Goal: Navigation & Orientation: Find specific page/section

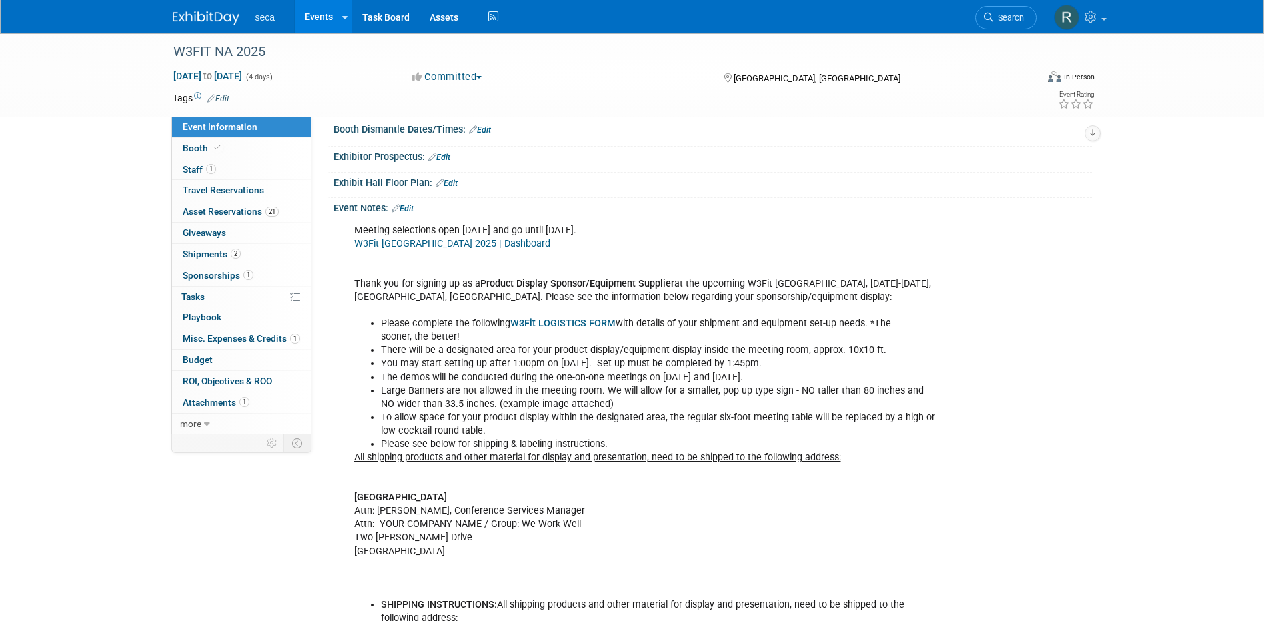
click at [324, 17] on link "Events" at bounding box center [318, 16] width 49 height 33
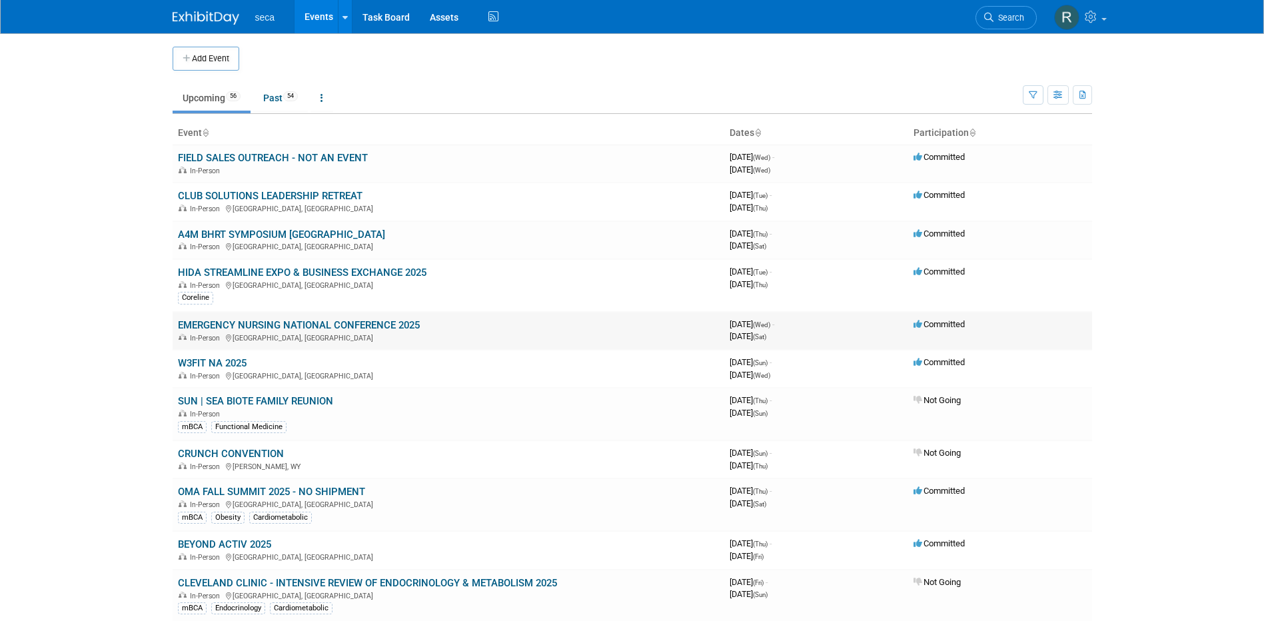
click at [342, 324] on link "EMERGENCY NURSING NATIONAL CONFERENCE 2025" at bounding box center [299, 325] width 242 height 12
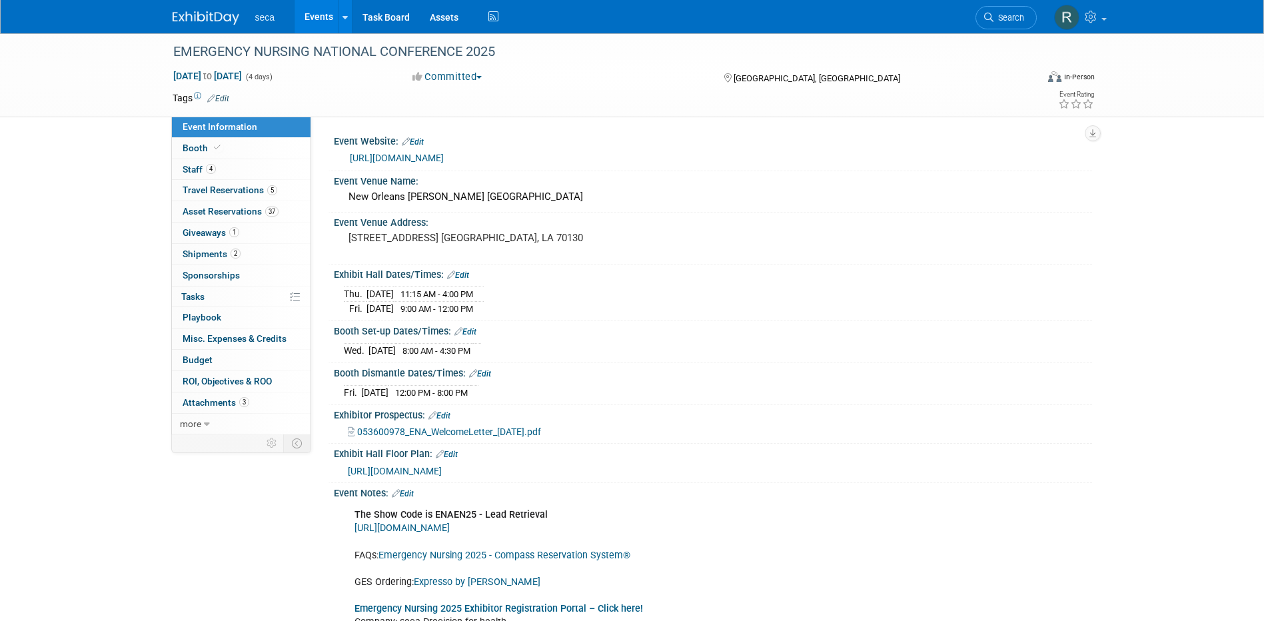
click at [421, 155] on link "https://www.ena.org/emergency-nursing-2025" at bounding box center [397, 158] width 94 height 11
click at [319, 18] on link "Events" at bounding box center [318, 16] width 49 height 33
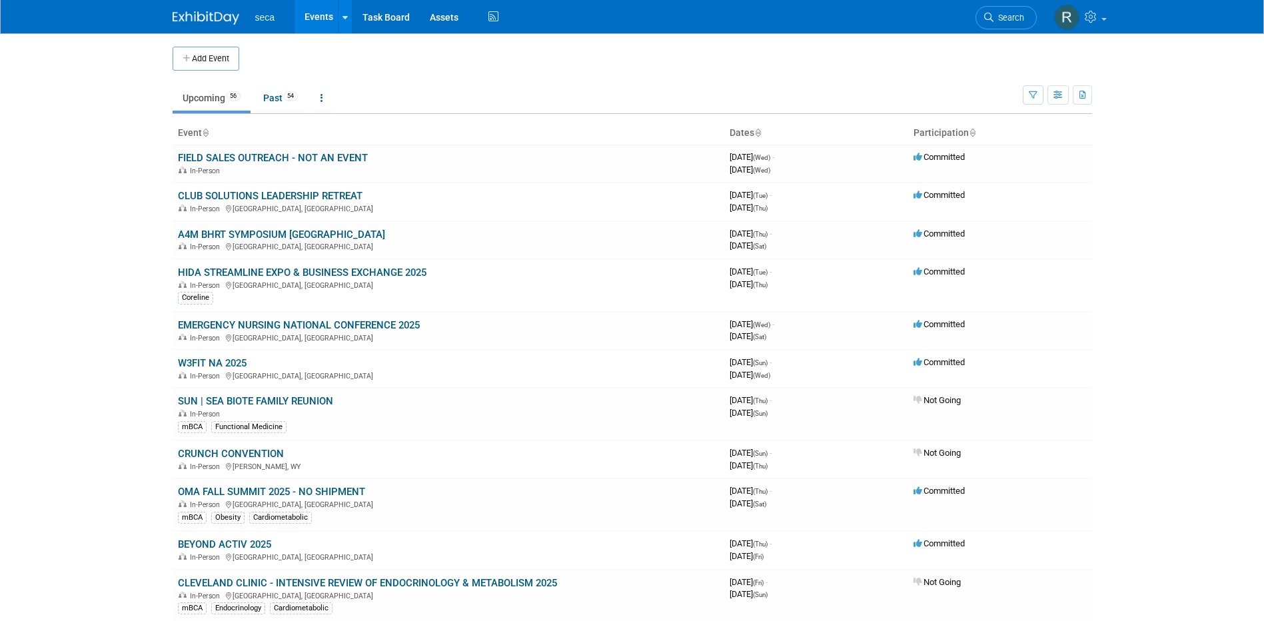
drag, startPoint x: 241, startPoint y: 360, endPoint x: 280, endPoint y: 361, distance: 38.7
click at [241, 360] on link "W3FIT NA 2025" at bounding box center [212, 363] width 69 height 12
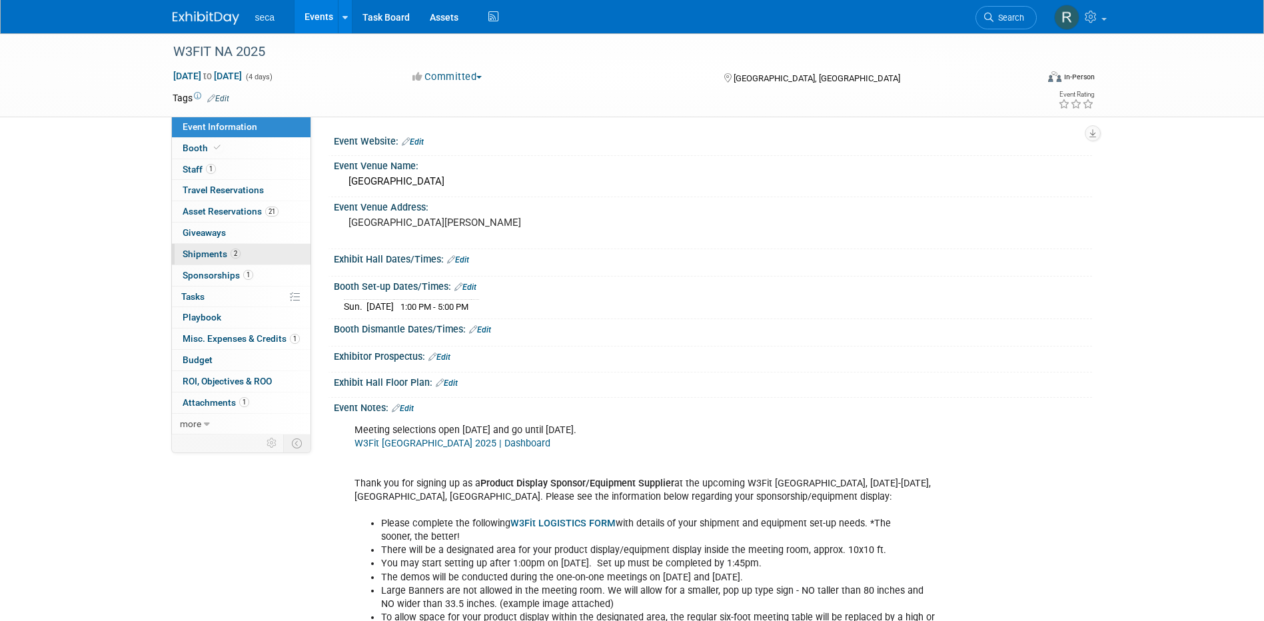
click at [237, 247] on link "2 Shipments 2" at bounding box center [241, 254] width 139 height 21
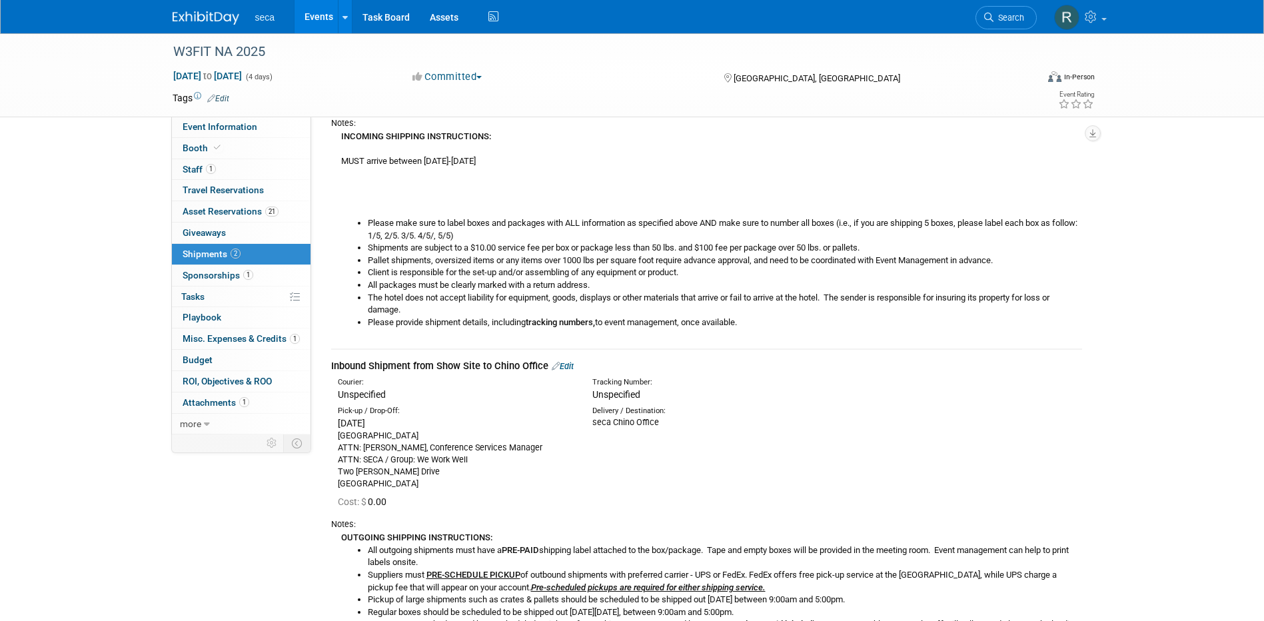
scroll to position [200, 0]
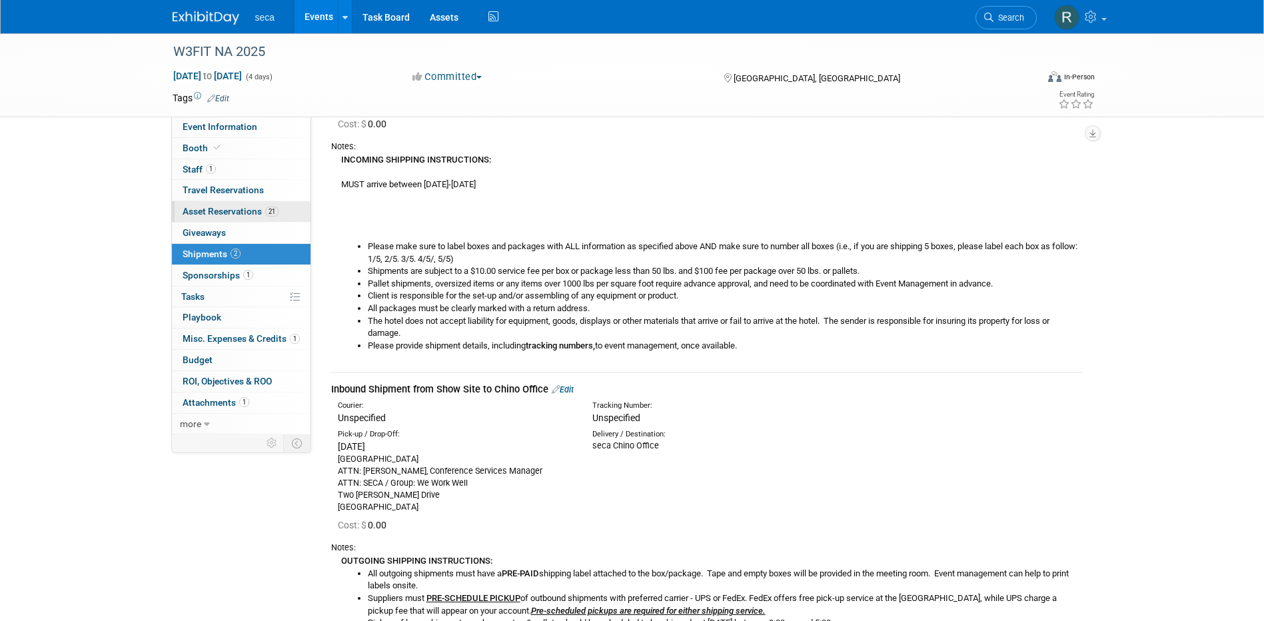
click at [240, 209] on span "Asset Reservations 21" at bounding box center [231, 211] width 96 height 11
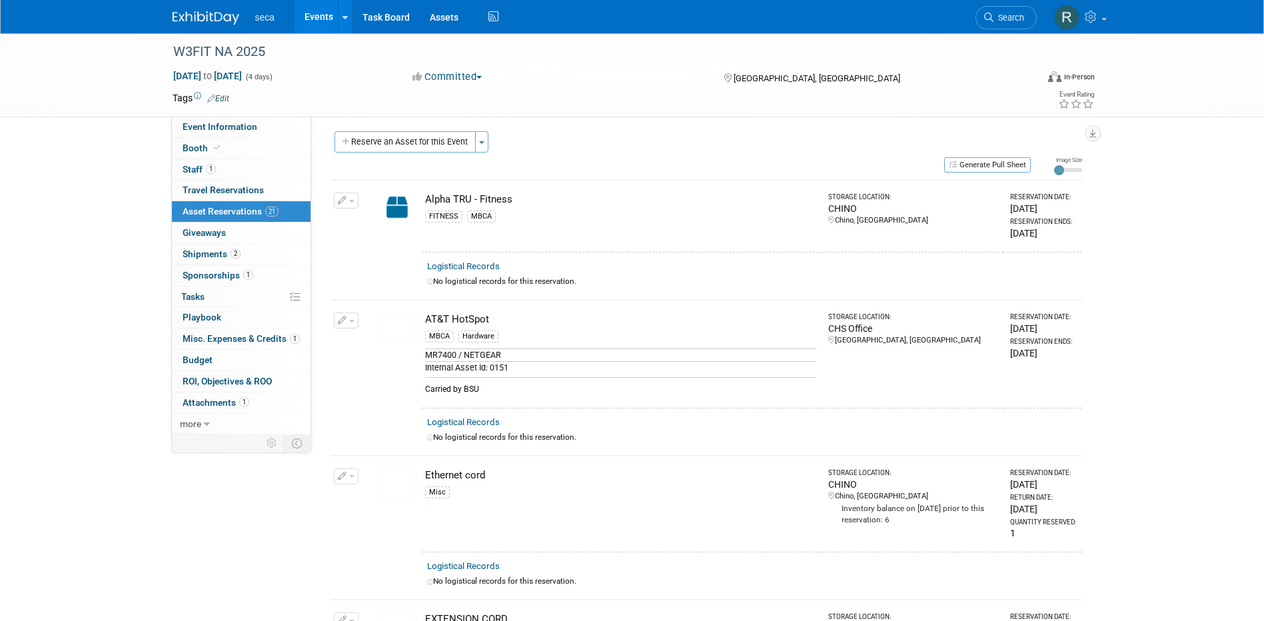
scroll to position [0, 0]
click at [321, 19] on link "Events" at bounding box center [318, 16] width 49 height 33
